Goal: Task Accomplishment & Management: Complete application form

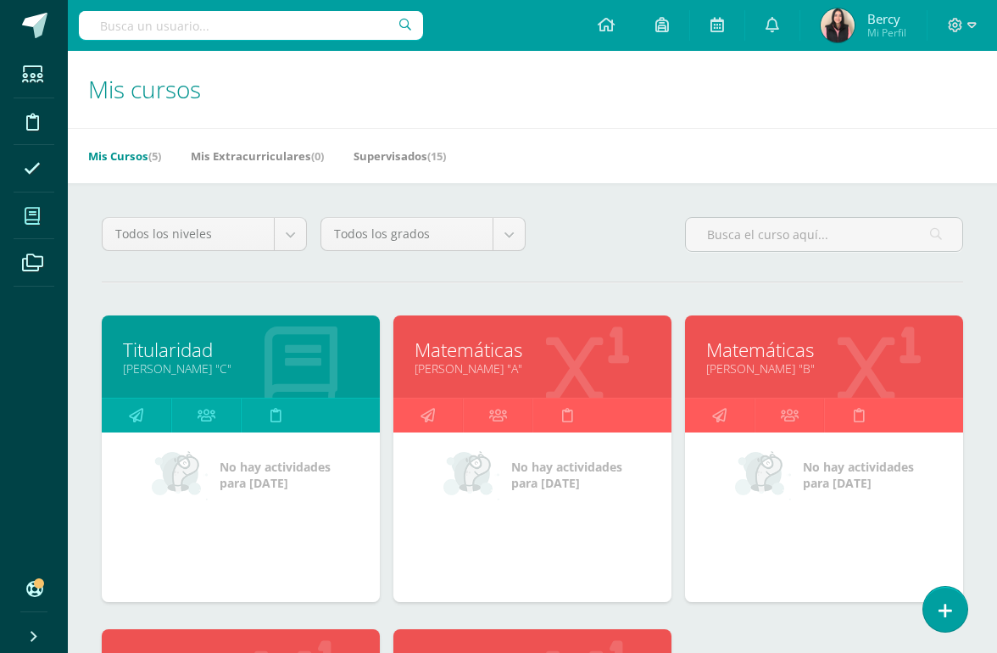
click at [942, 615] on icon at bounding box center [945, 611] width 14 height 18
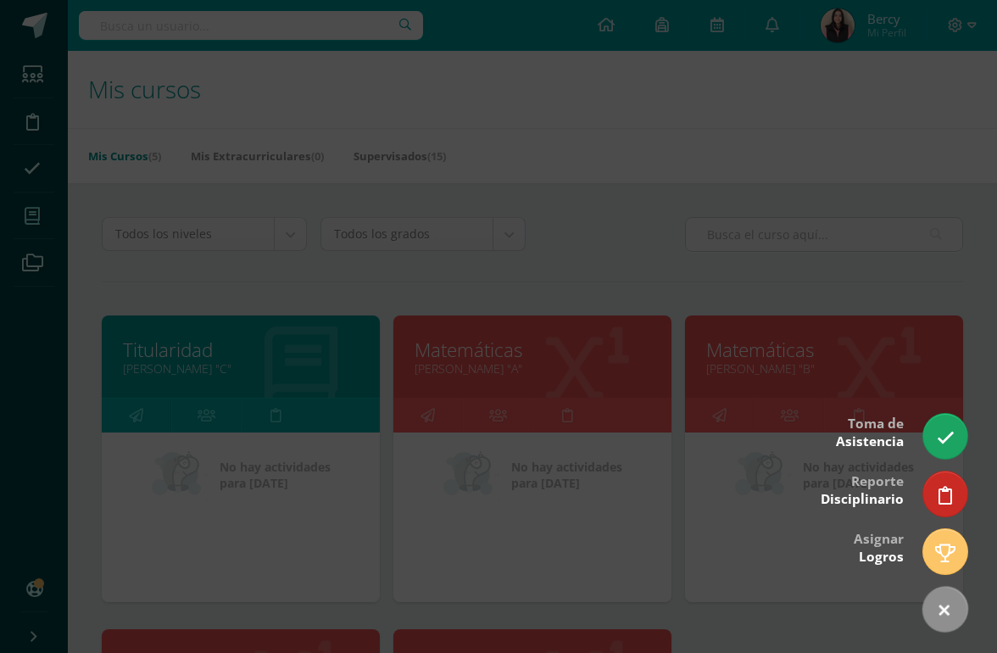
click at [933, 430] on link at bounding box center [945, 436] width 44 height 45
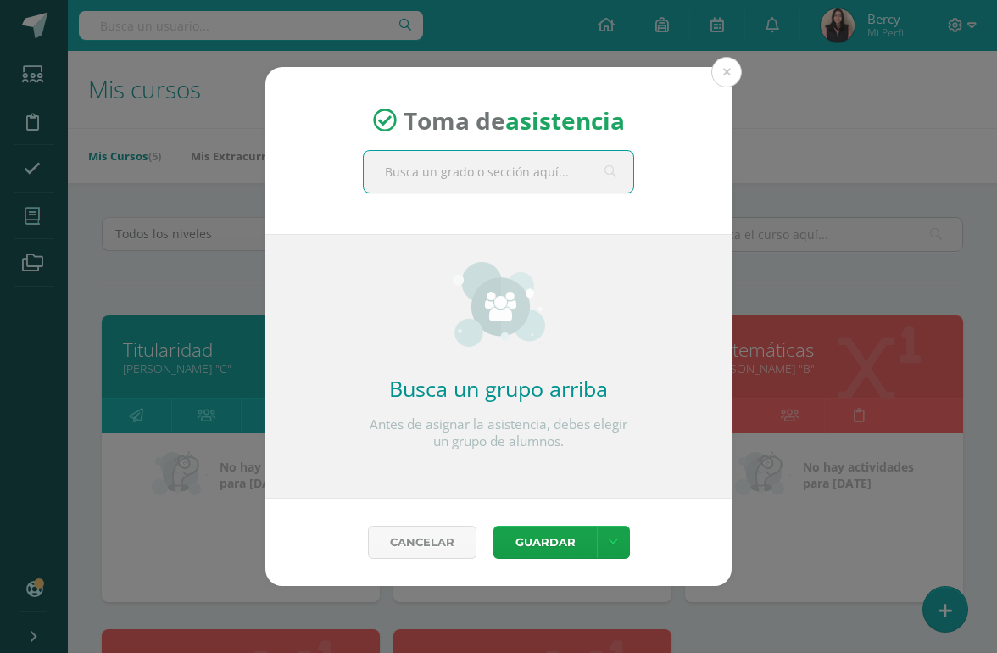
click at [522, 181] on input "text" at bounding box center [499, 172] width 270 height 42
type input "Quint"
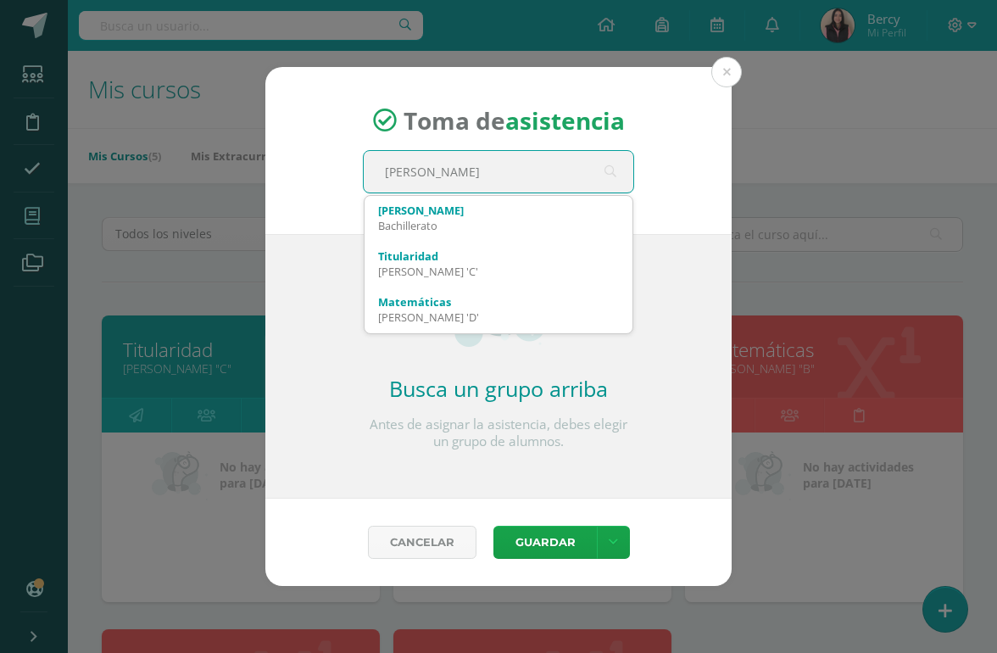
click at [500, 208] on div "Quinto C" at bounding box center [498, 210] width 241 height 15
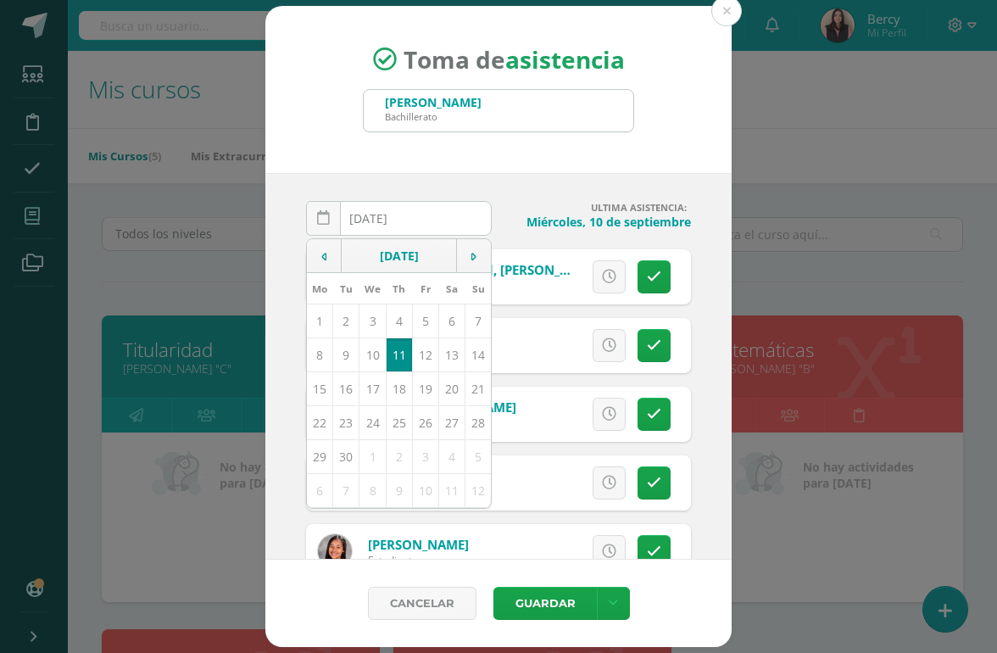
click at [671, 183] on div "2025-09-11 September, 2025 Mo Tu We Th Fr Sa Su 1 2 3 4 5 6 7 8 9 10 11 12 13 1…" at bounding box center [498, 366] width 466 height 387
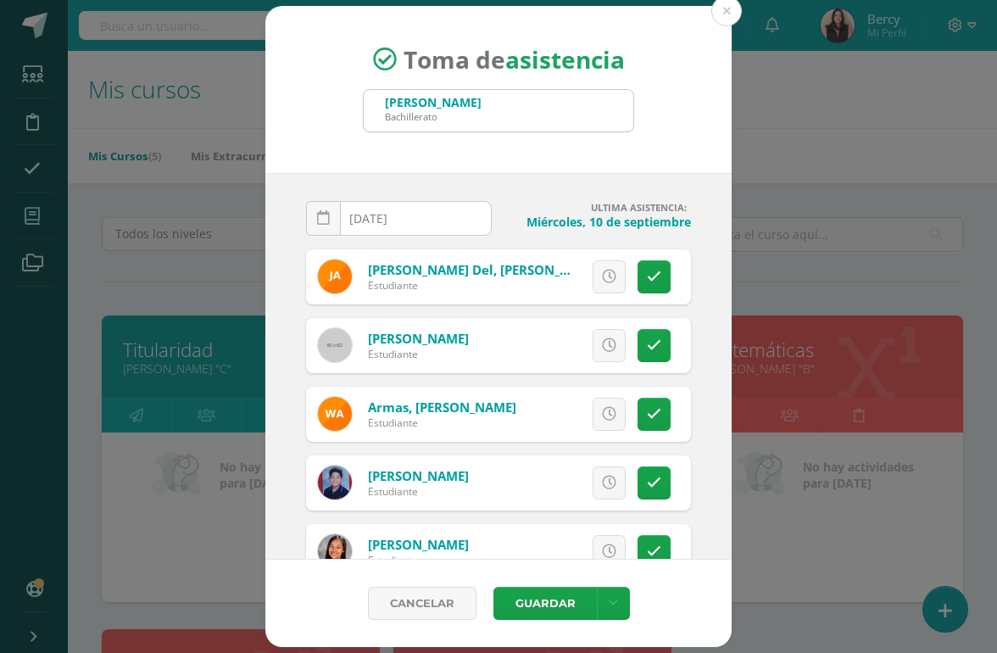
click at [665, 475] on link at bounding box center [653, 482] width 33 height 33
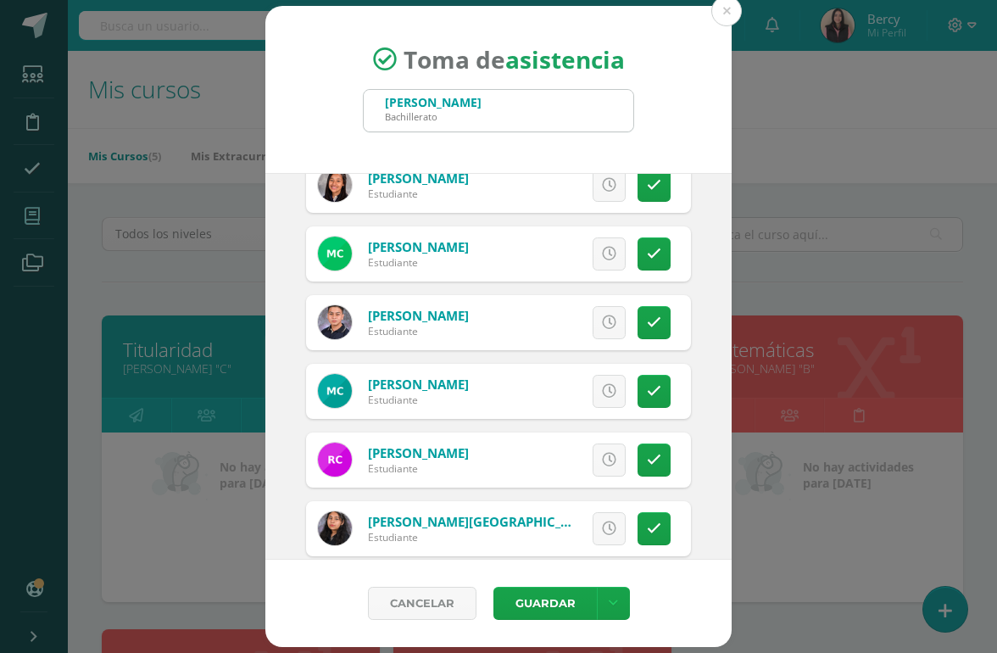
scroll to position [369, 0]
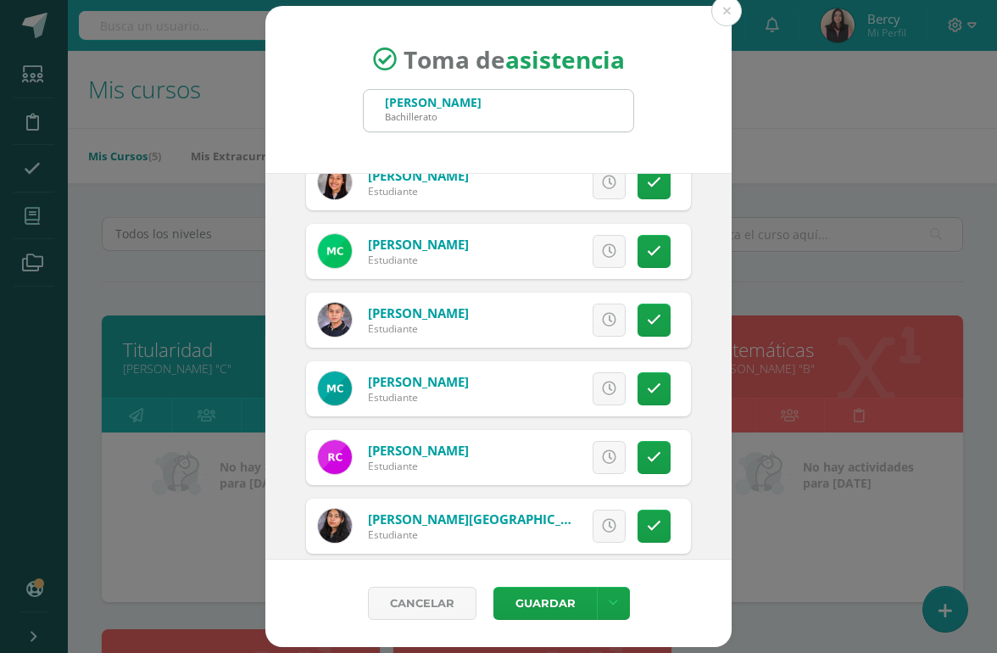
click at [648, 389] on icon at bounding box center [654, 388] width 14 height 14
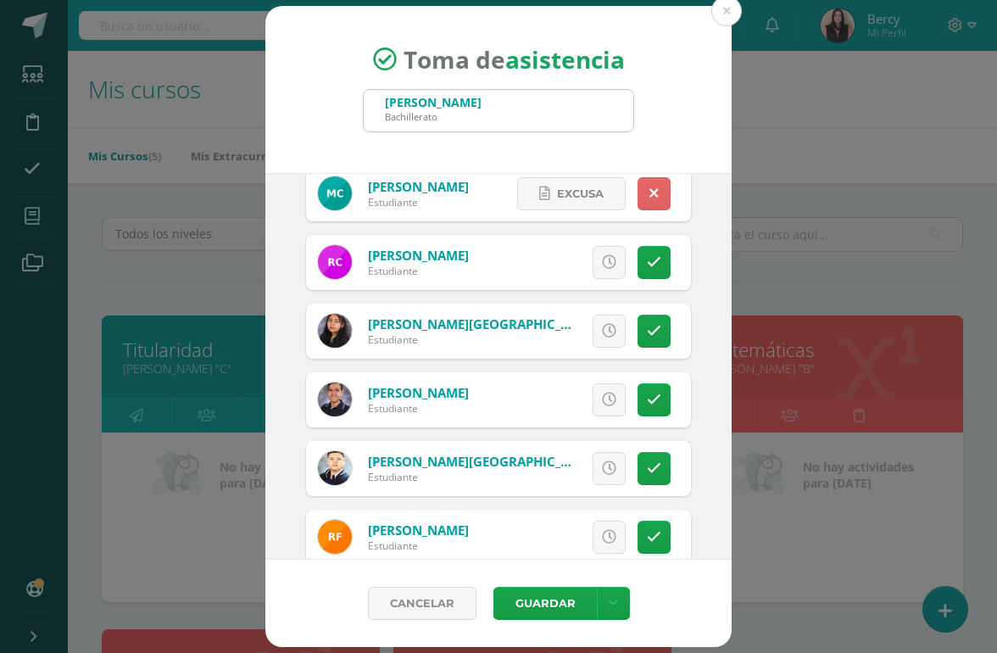
scroll to position [567, 0]
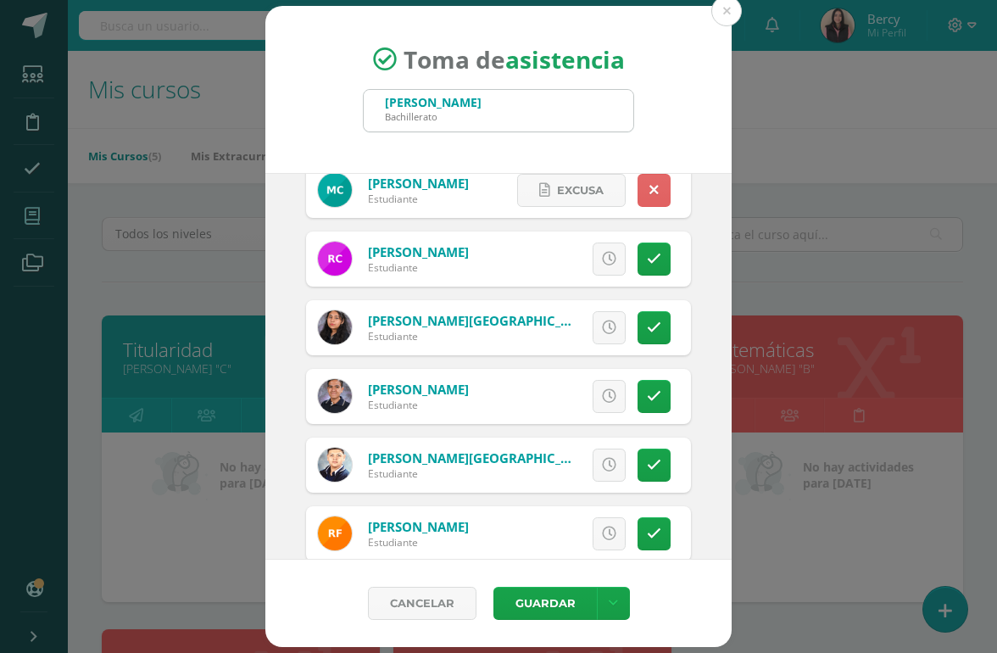
click at [651, 466] on icon at bounding box center [654, 465] width 14 height 14
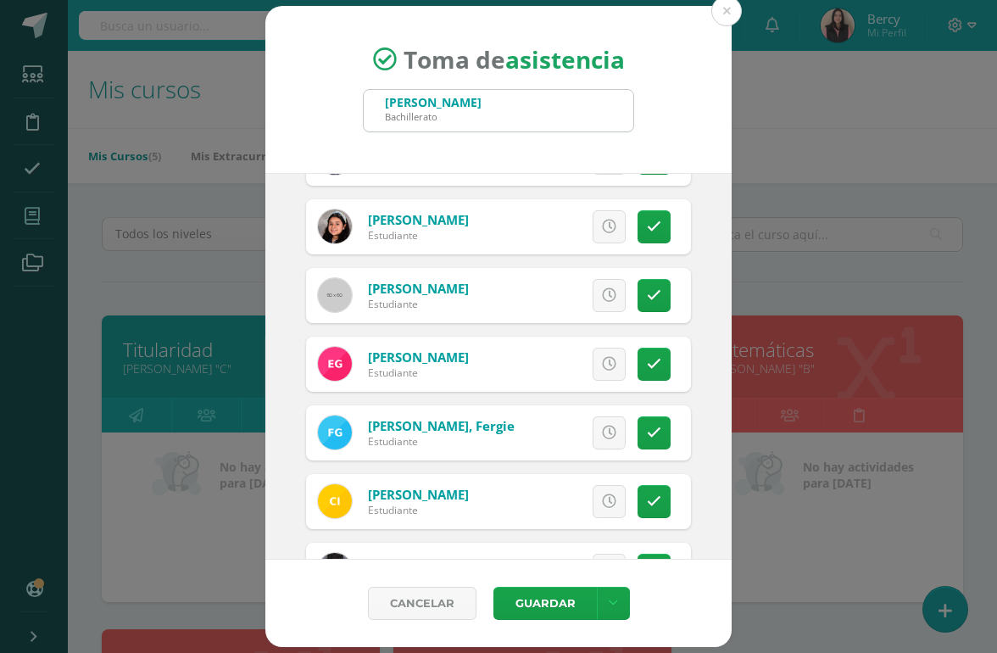
scroll to position [1080, 0]
click at [644, 431] on link at bounding box center [653, 432] width 33 height 33
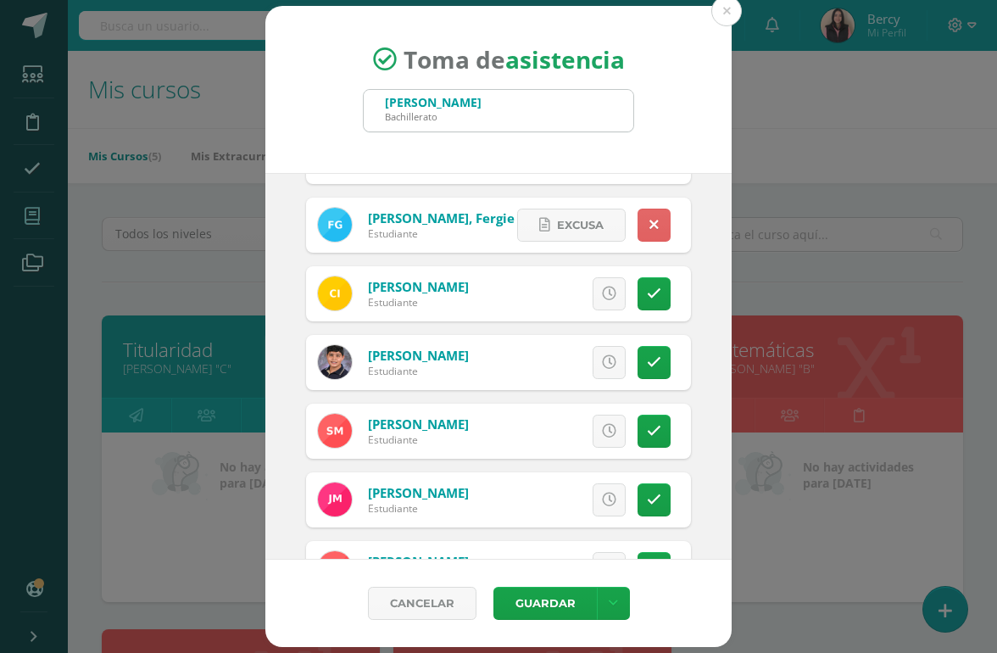
scroll to position [1301, 0]
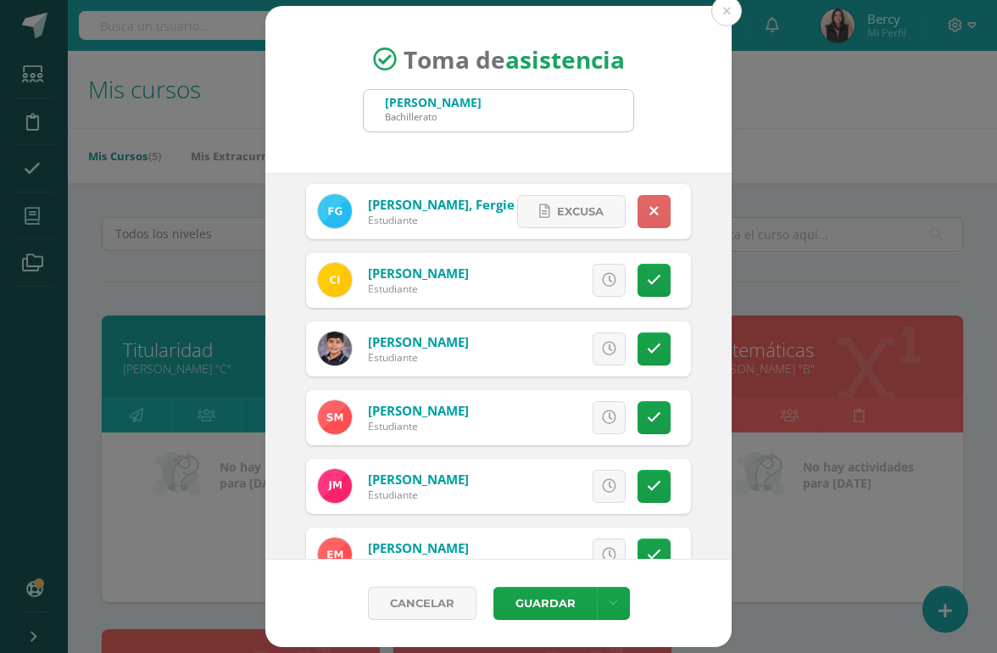
click at [653, 416] on icon at bounding box center [654, 417] width 14 height 14
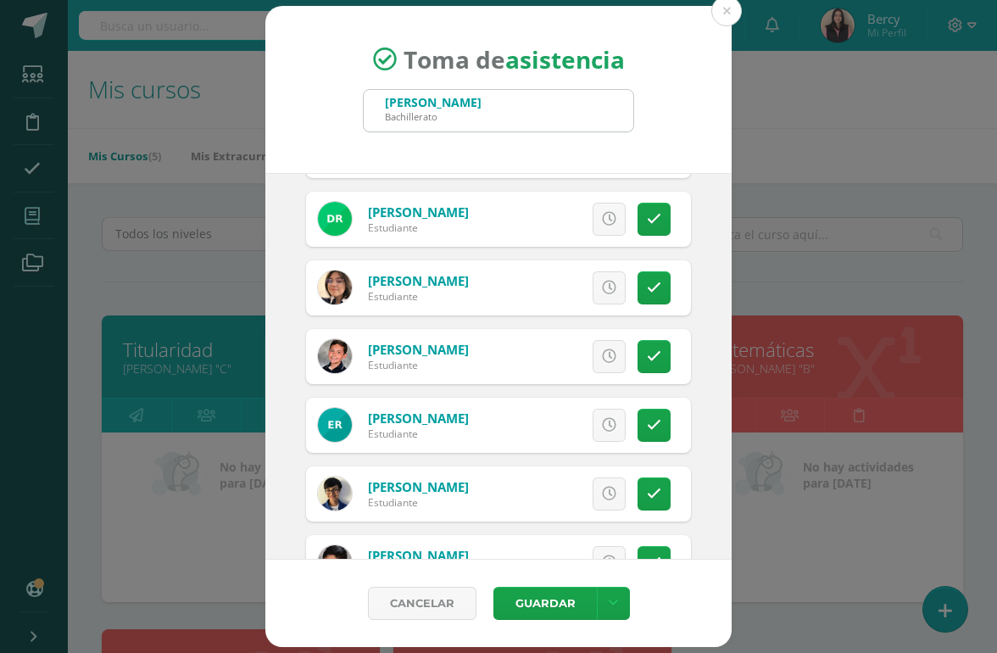
scroll to position [2208, 0]
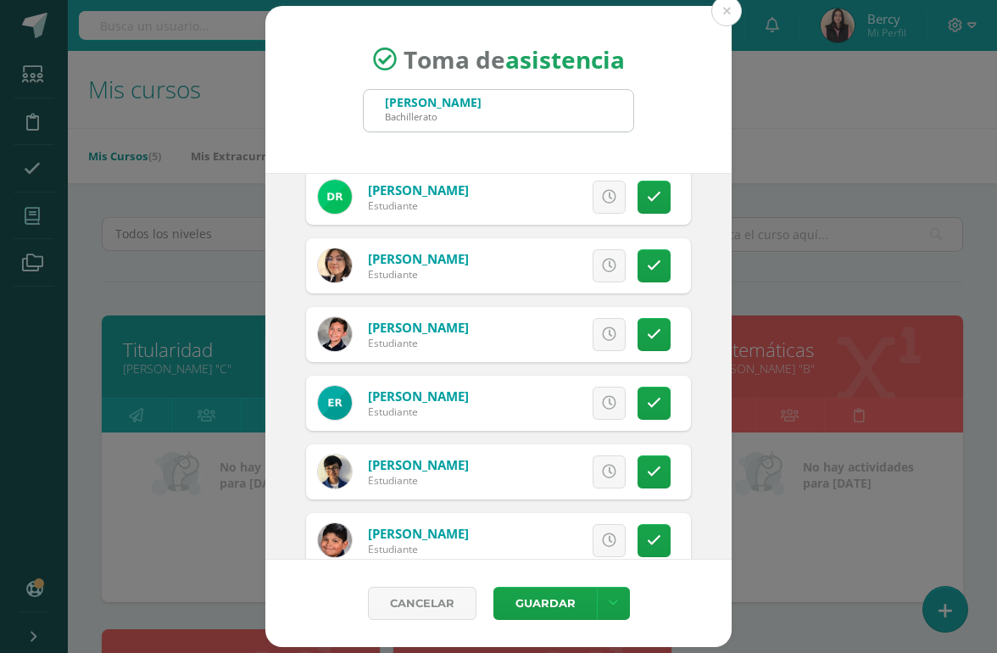
click at [660, 415] on link at bounding box center [653, 403] width 33 height 33
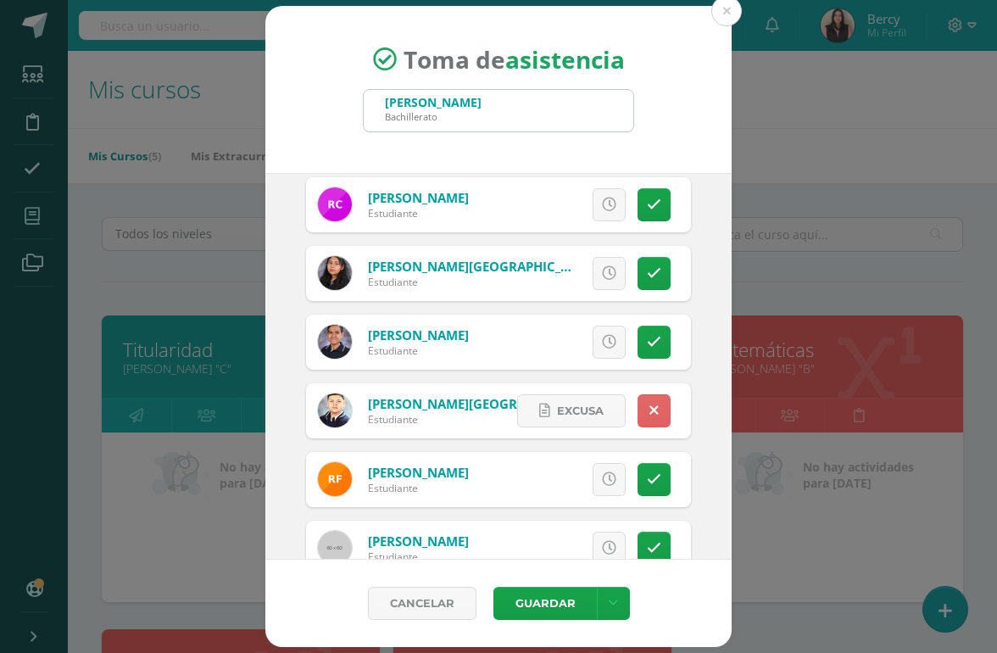
scroll to position [609, 0]
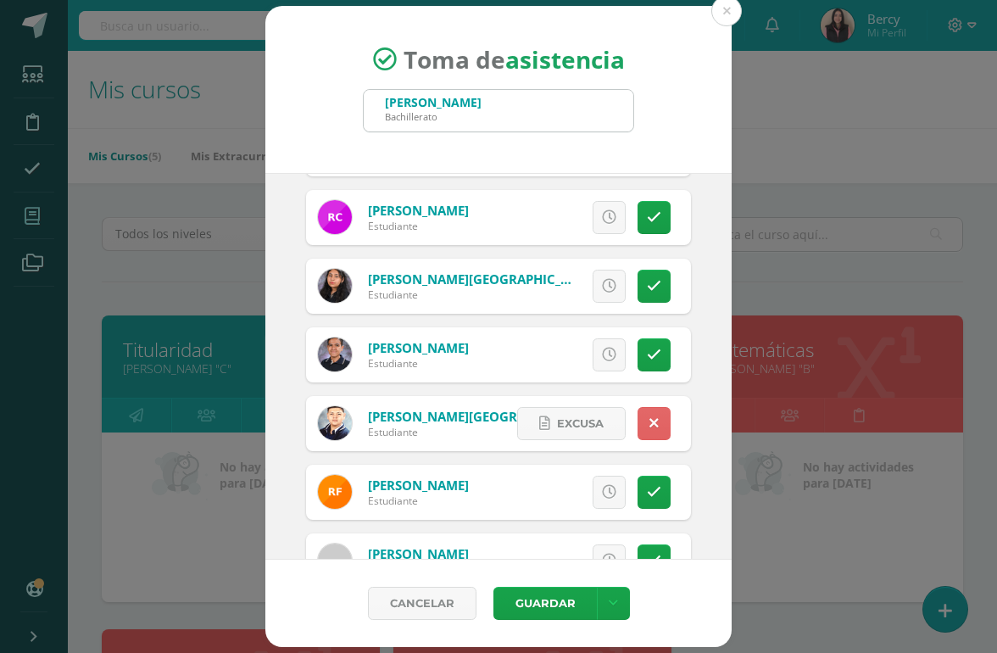
click at [664, 420] on link at bounding box center [653, 423] width 33 height 33
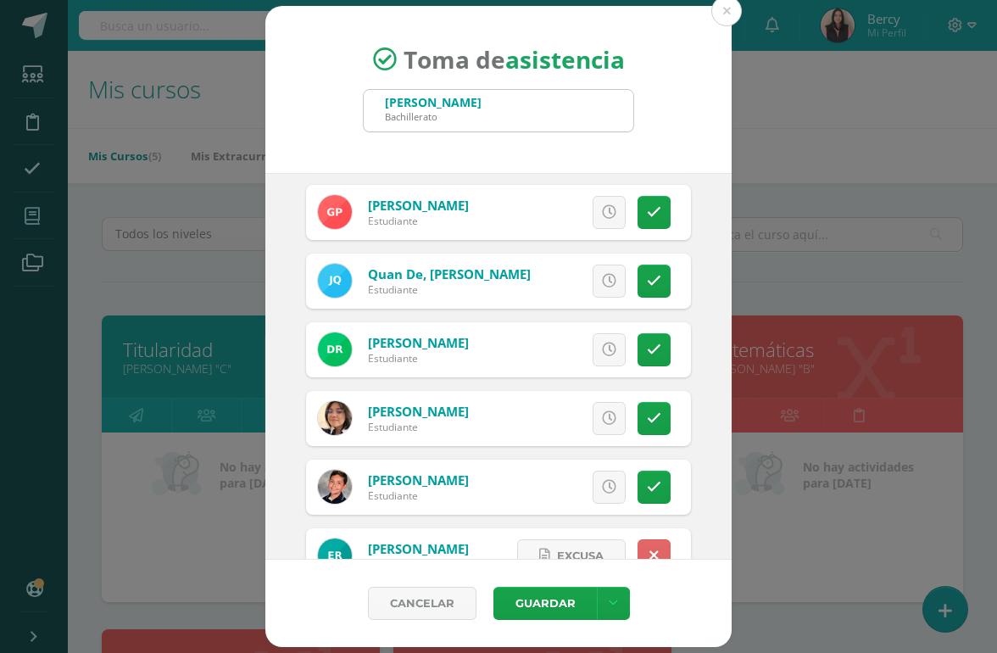
scroll to position [2054, 0]
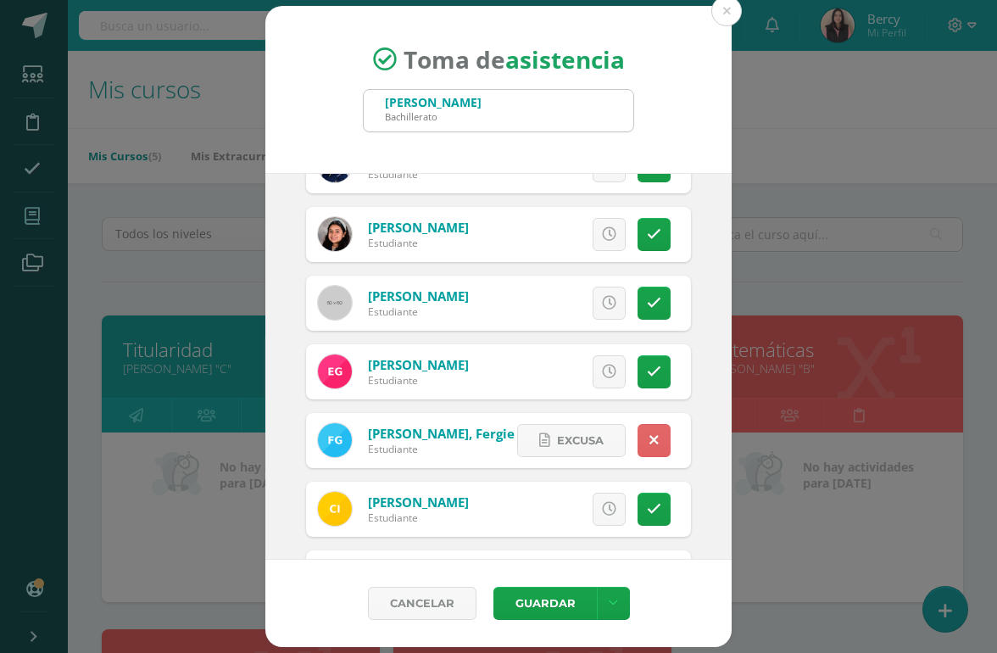
click at [559, 604] on button "Guardar" at bounding box center [544, 603] width 103 height 33
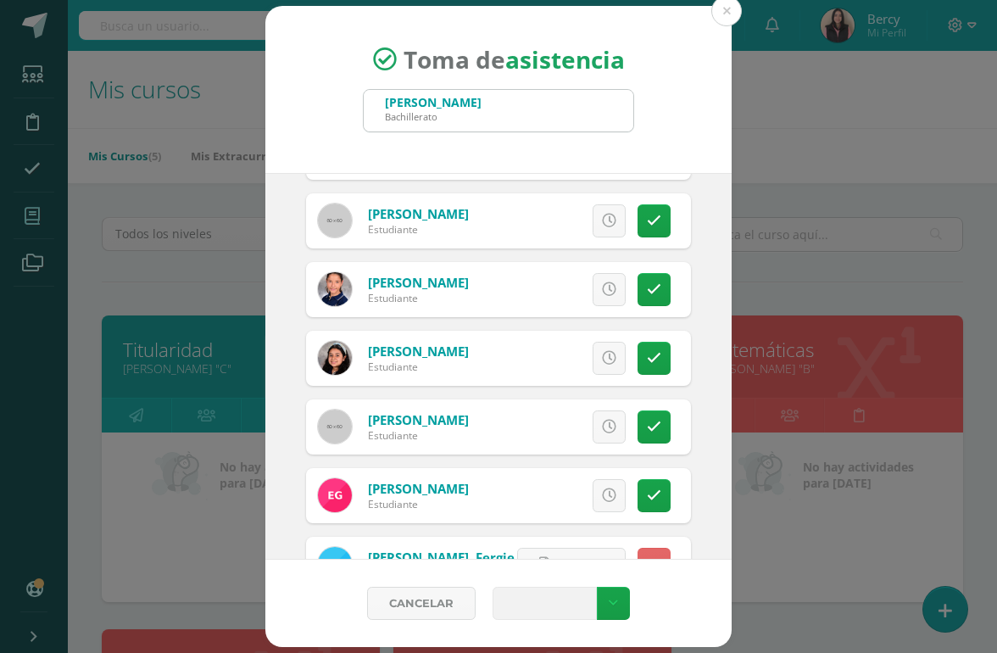
click at [574, 606] on span "submit" at bounding box center [545, 603] width 72 height 22
